Goal: Task Accomplishment & Management: Use online tool/utility

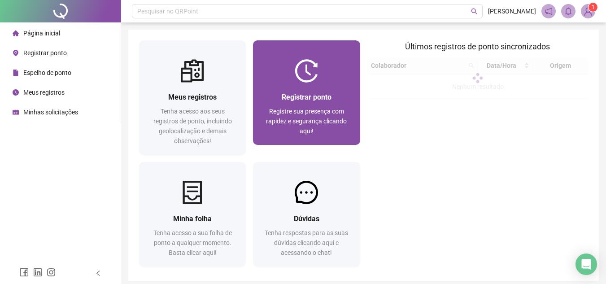
click at [327, 139] on div "Registrar ponto Registre sua presença com rapidez e segurança clicando aqui!" at bounding box center [306, 114] width 107 height 62
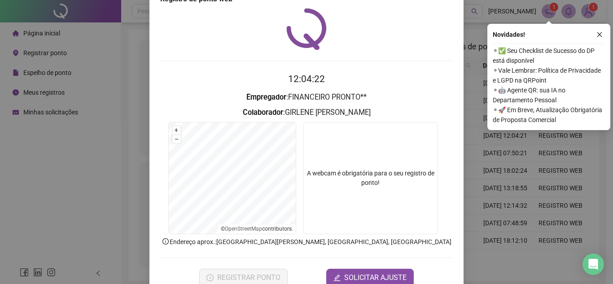
scroll to position [47, 0]
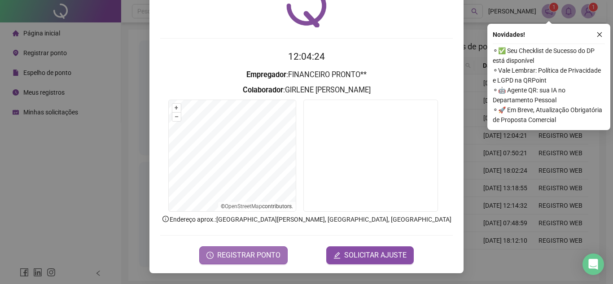
click at [232, 258] on span "REGISTRAR PONTO" at bounding box center [248, 255] width 63 height 11
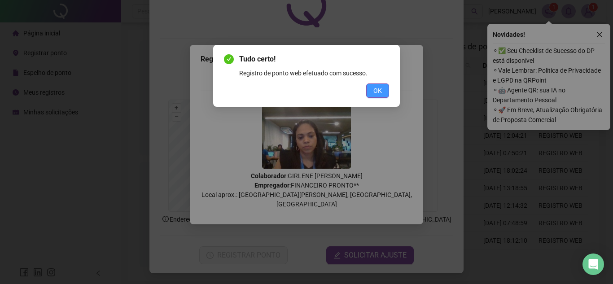
click at [381, 91] on span "OK" at bounding box center [377, 91] width 9 height 10
